Goal: Information Seeking & Learning: Learn about a topic

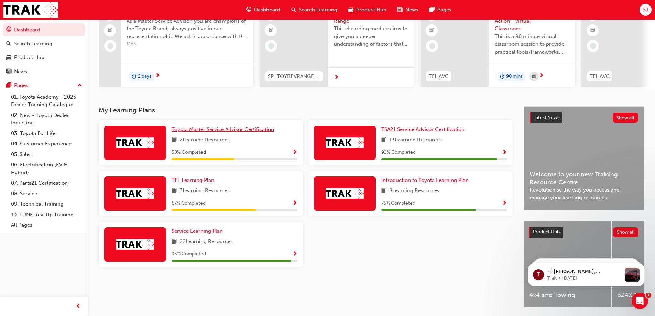
scroll to position [95, 0]
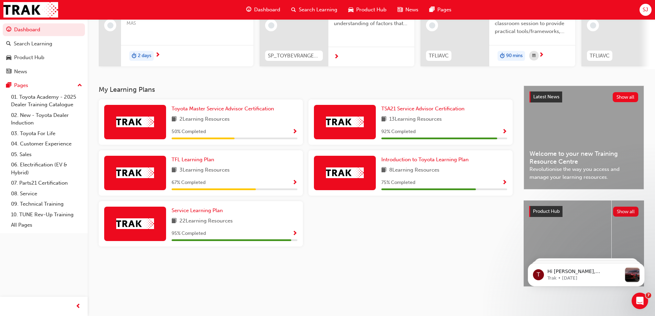
click at [293, 180] on span "Show Progress" at bounding box center [294, 183] width 5 height 6
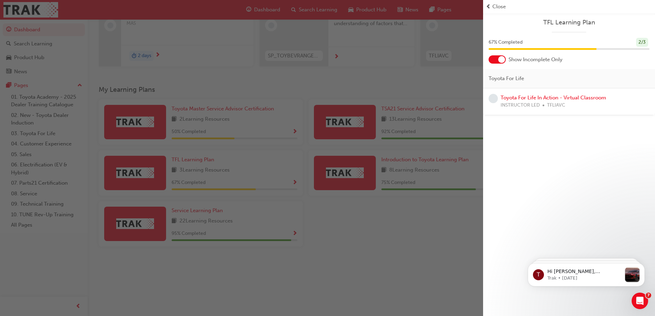
click at [407, 212] on div "button" at bounding box center [241, 158] width 483 height 316
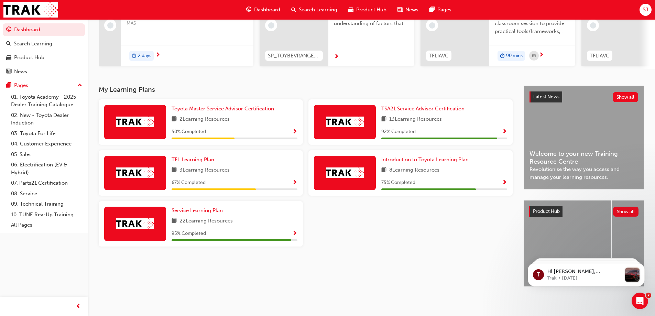
click at [505, 129] on span "Show Progress" at bounding box center [504, 132] width 5 height 6
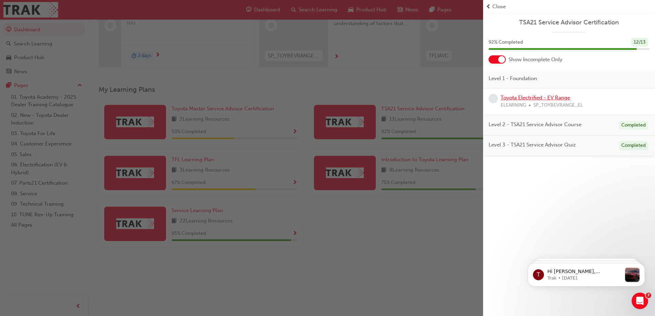
click at [524, 97] on link "Toyota Electrified - EV Range" at bounding box center [535, 98] width 69 height 6
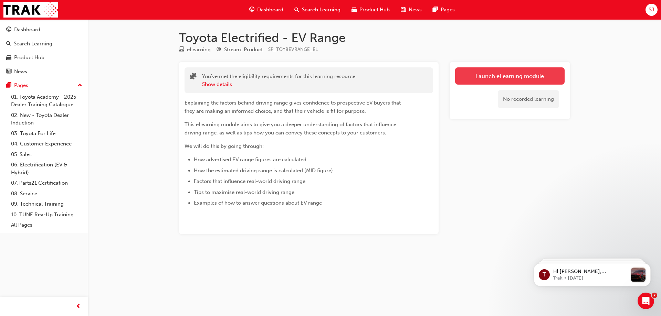
click at [501, 77] on link "Launch eLearning module" at bounding box center [509, 75] width 109 height 17
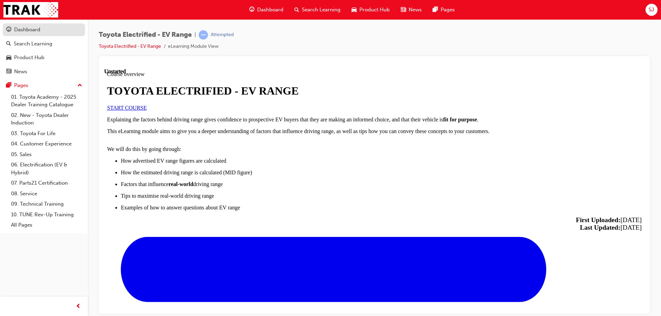
click at [43, 31] on div "Dashboard" at bounding box center [43, 29] width 75 height 9
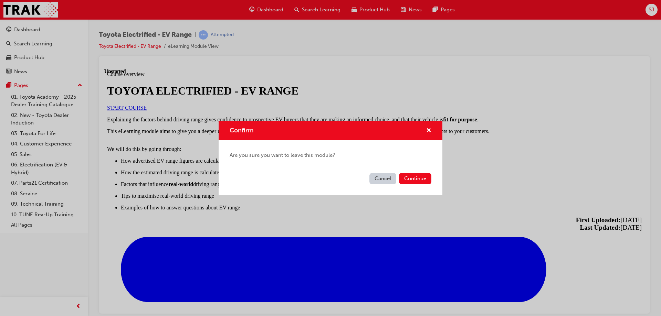
click at [390, 176] on button "Cancel" at bounding box center [382, 178] width 27 height 11
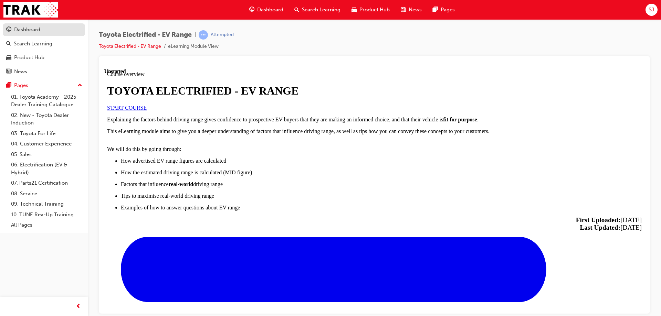
click at [13, 30] on div "Dashboard" at bounding box center [43, 29] width 75 height 9
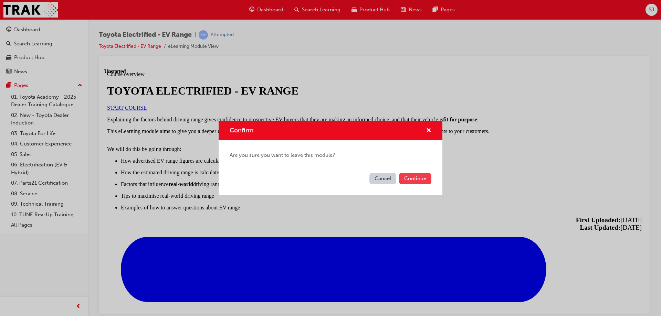
click at [426, 181] on button "Continue" at bounding box center [415, 178] width 32 height 11
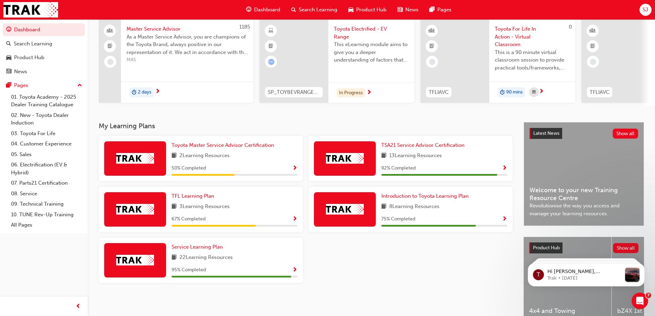
scroll to position [69, 0]
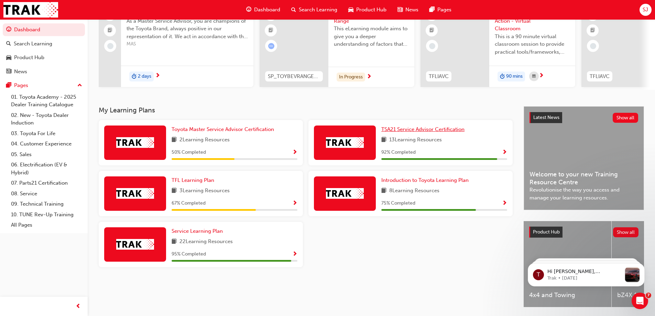
click at [433, 131] on span "TSA21 Service Advisor Certification" at bounding box center [423, 129] width 83 height 6
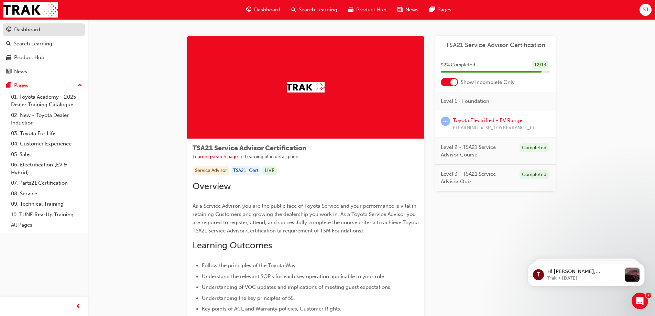
click at [35, 31] on div "Dashboard" at bounding box center [27, 30] width 26 height 8
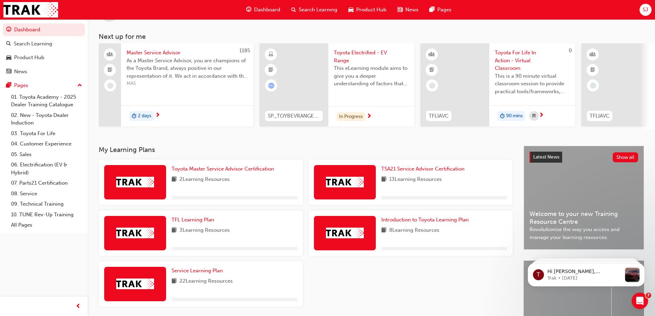
scroll to position [69, 0]
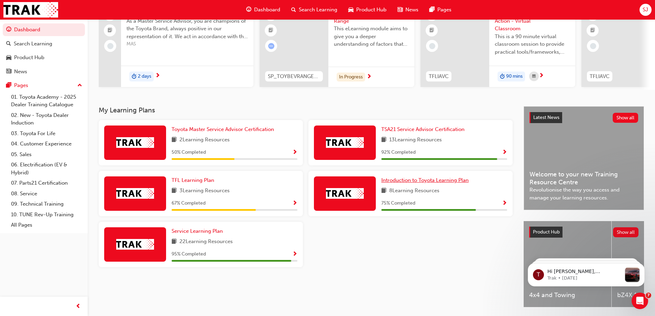
click at [407, 183] on span "Introduction to Toyota Learning Plan" at bounding box center [425, 180] width 87 height 6
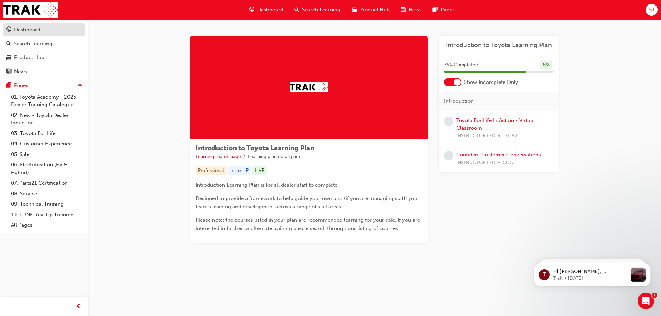
click at [26, 31] on div "Dashboard" at bounding box center [27, 30] width 26 height 8
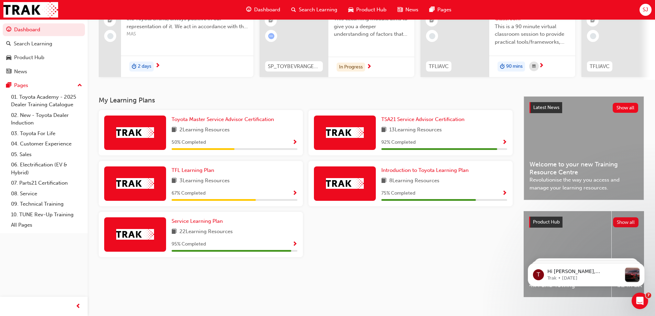
scroll to position [95, 0]
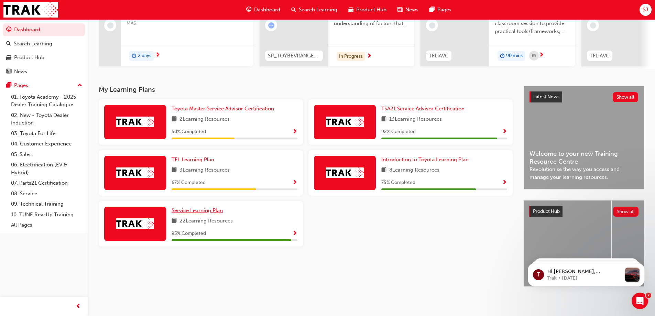
click at [203, 207] on span "Service Learning Plan" at bounding box center [197, 210] width 51 height 6
